Goal: Complete application form

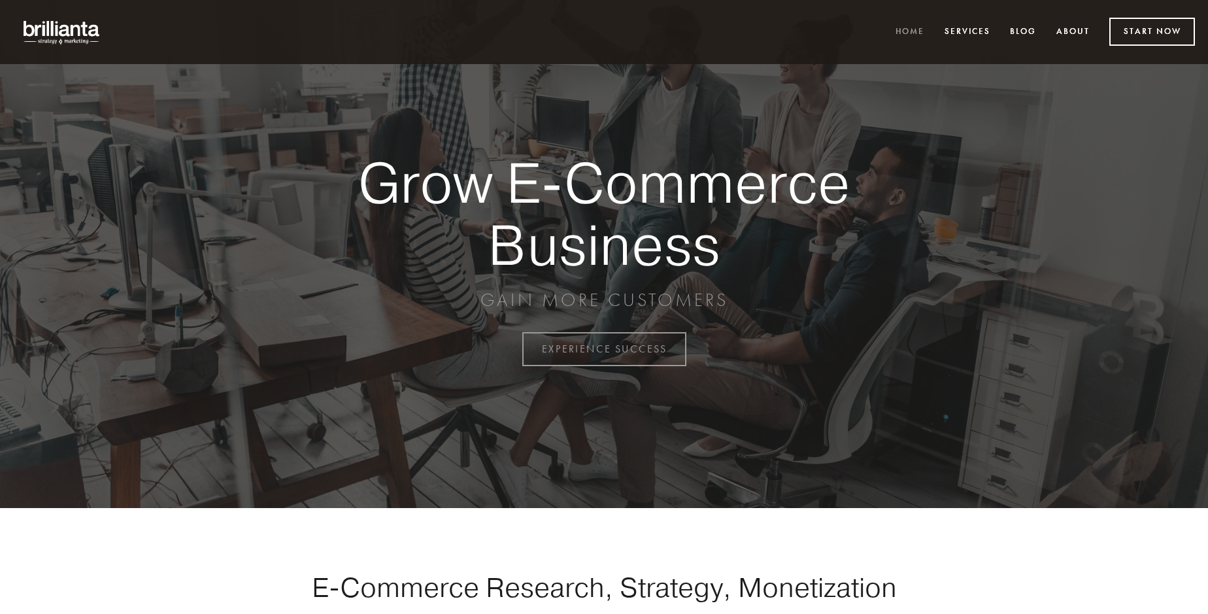
scroll to position [3427, 0]
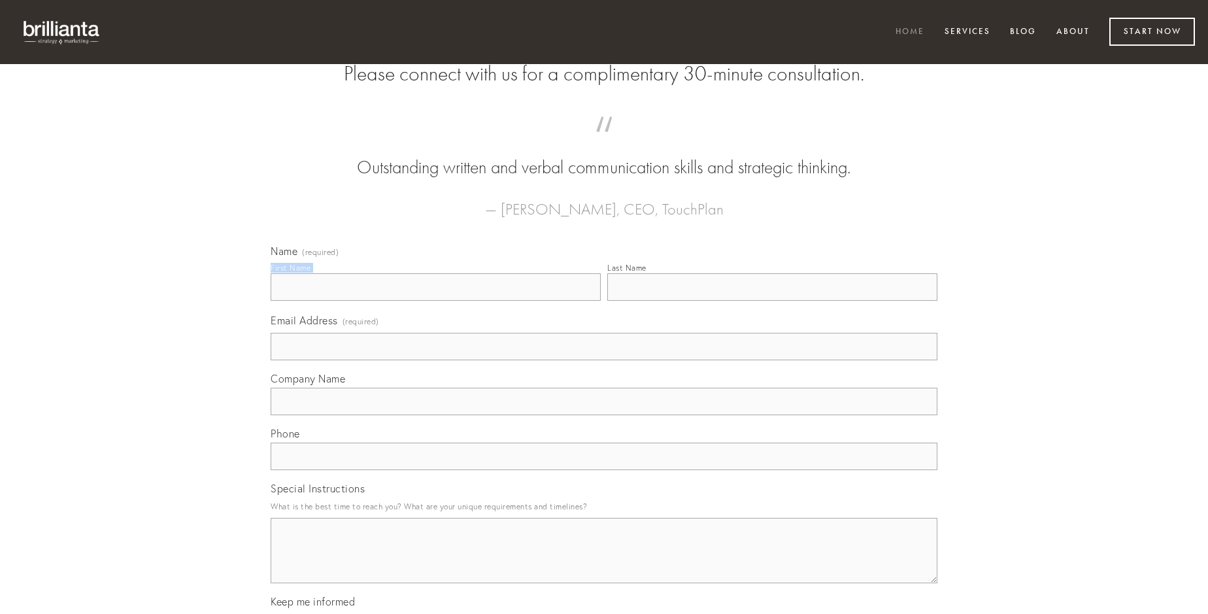
type input "[PERSON_NAME]"
click at [772, 301] on input "Last Name" at bounding box center [772, 286] width 330 height 27
type input "[PERSON_NAME]"
click at [604, 360] on input "Email Address (required)" at bounding box center [604, 346] width 667 height 27
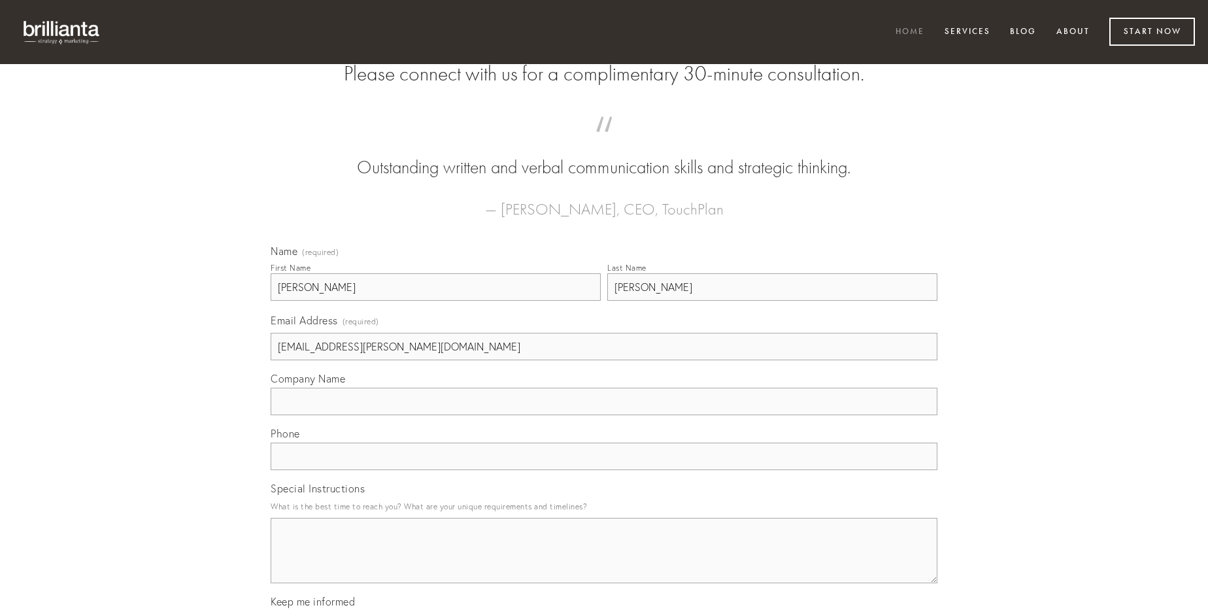
type input "[EMAIL_ADDRESS][PERSON_NAME][DOMAIN_NAME]"
click at [604, 415] on input "Company Name" at bounding box center [604, 401] width 667 height 27
type input "patria"
click at [604, 470] on input "text" at bounding box center [604, 456] width 667 height 27
click at [604, 562] on textarea "Special Instructions" at bounding box center [604, 550] width 667 height 65
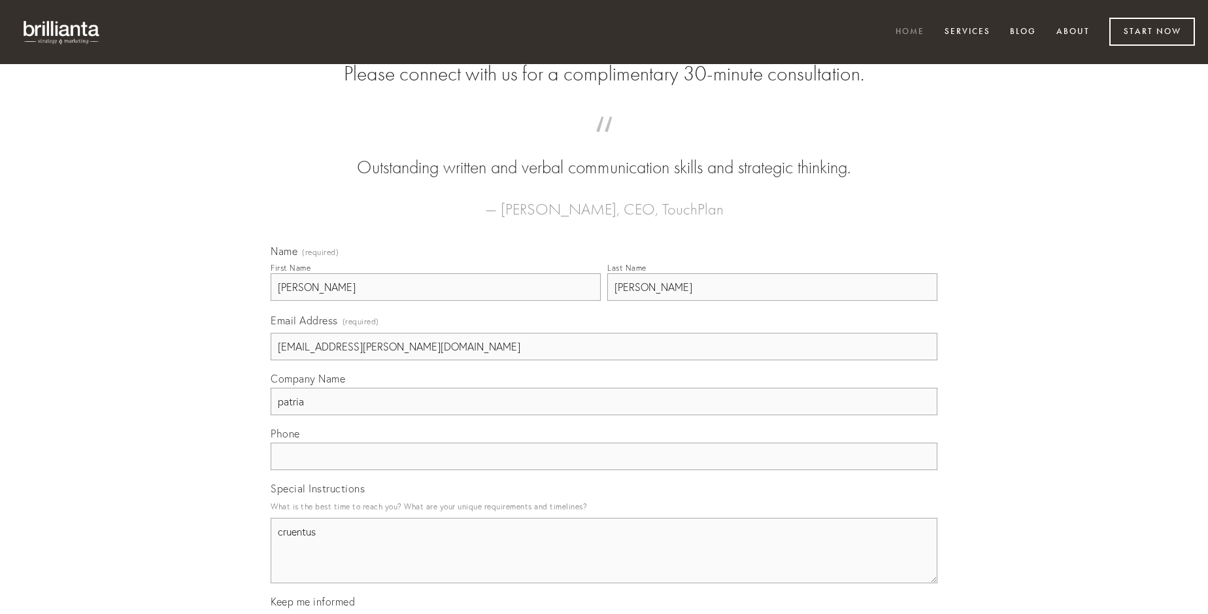
type textarea "cruentus"
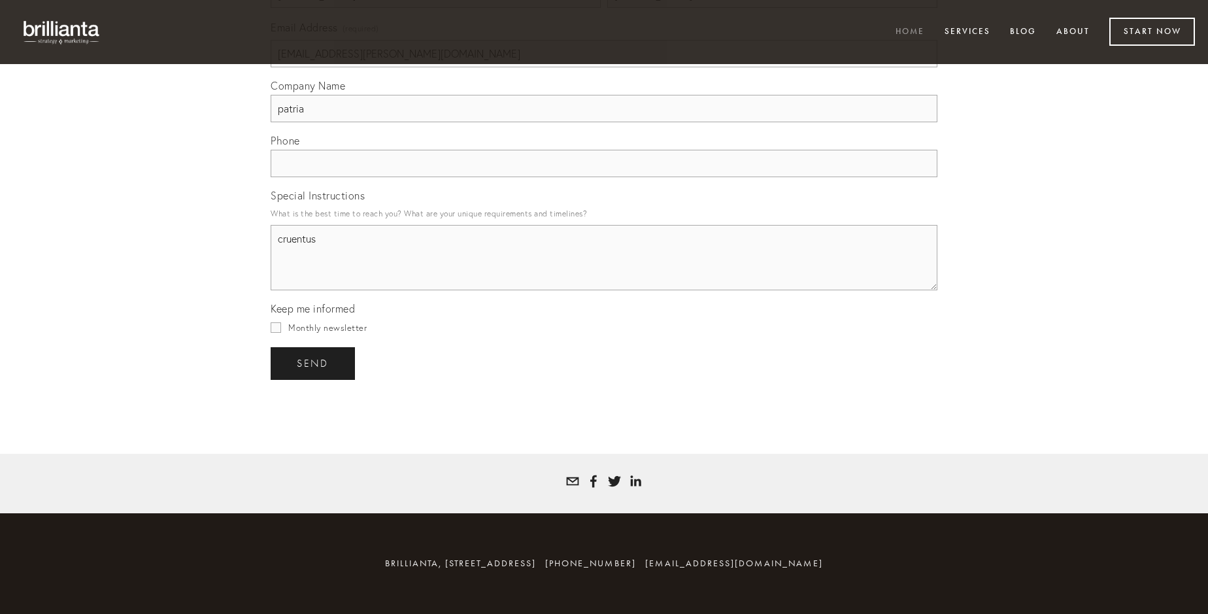
click at [314, 363] on span "send" at bounding box center [313, 364] width 32 height 12
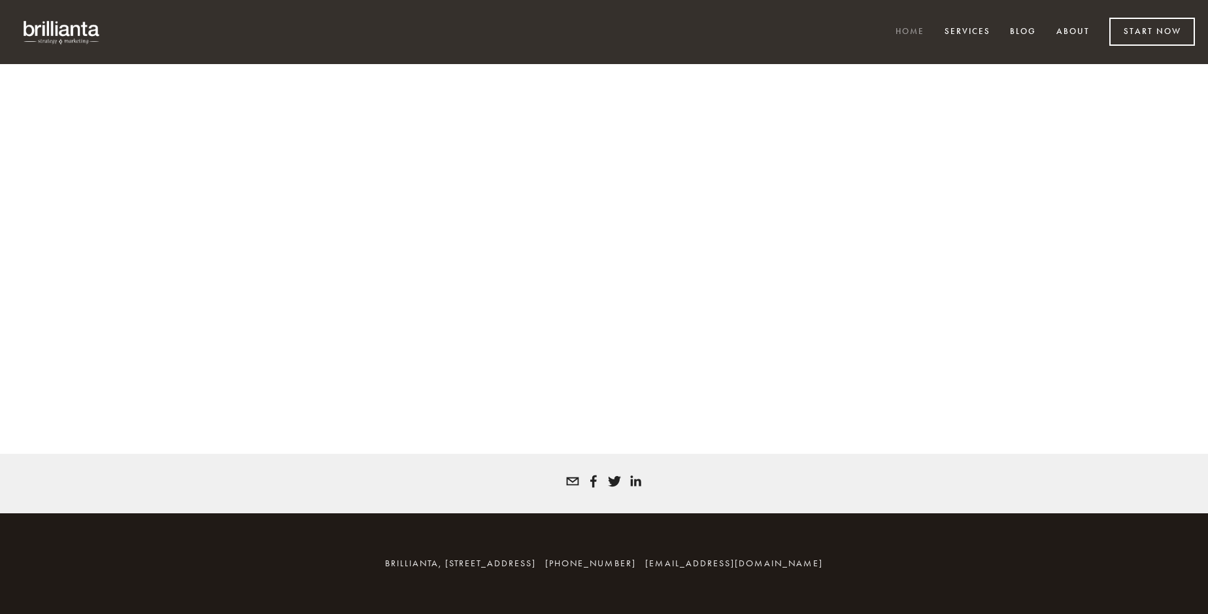
scroll to position [3410, 0]
